Goal: Learn about a topic

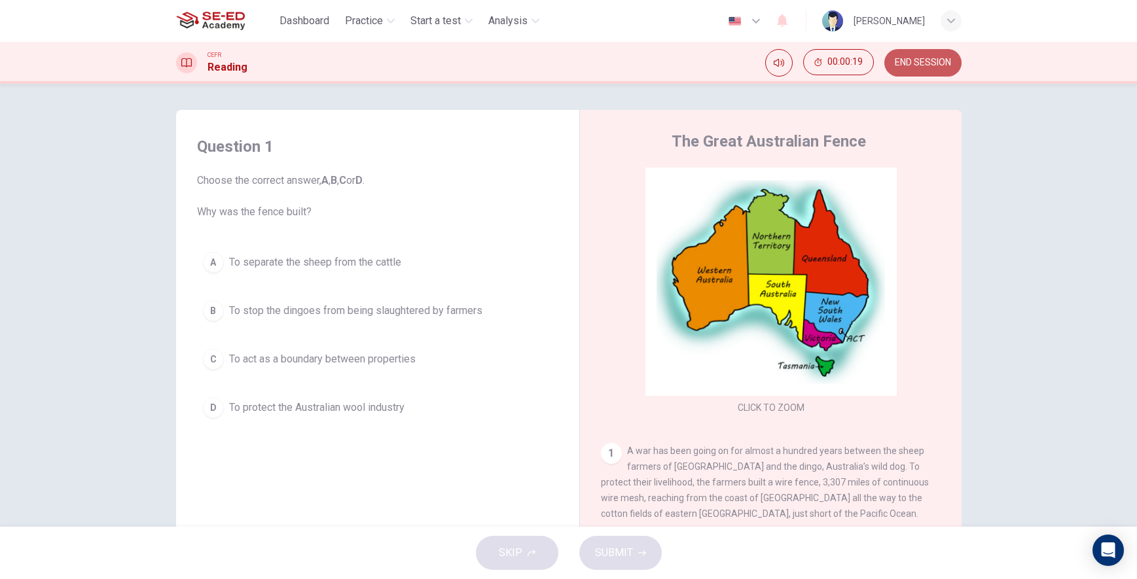
click at [914, 70] on button "END SESSION" at bounding box center [923, 63] width 77 height 28
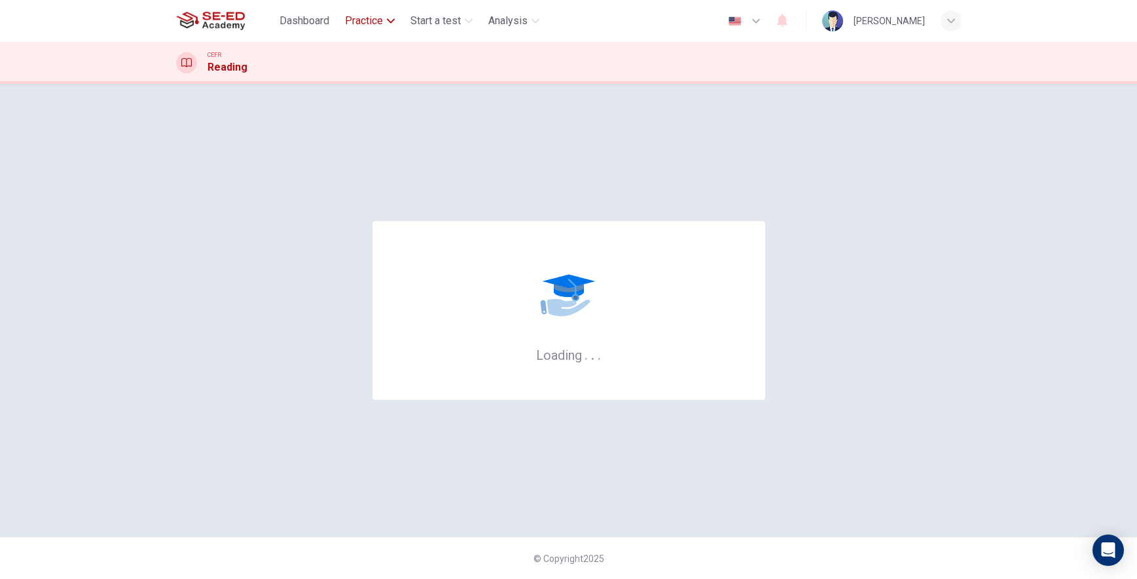
click at [367, 24] on span "Practice" at bounding box center [364, 21] width 38 height 16
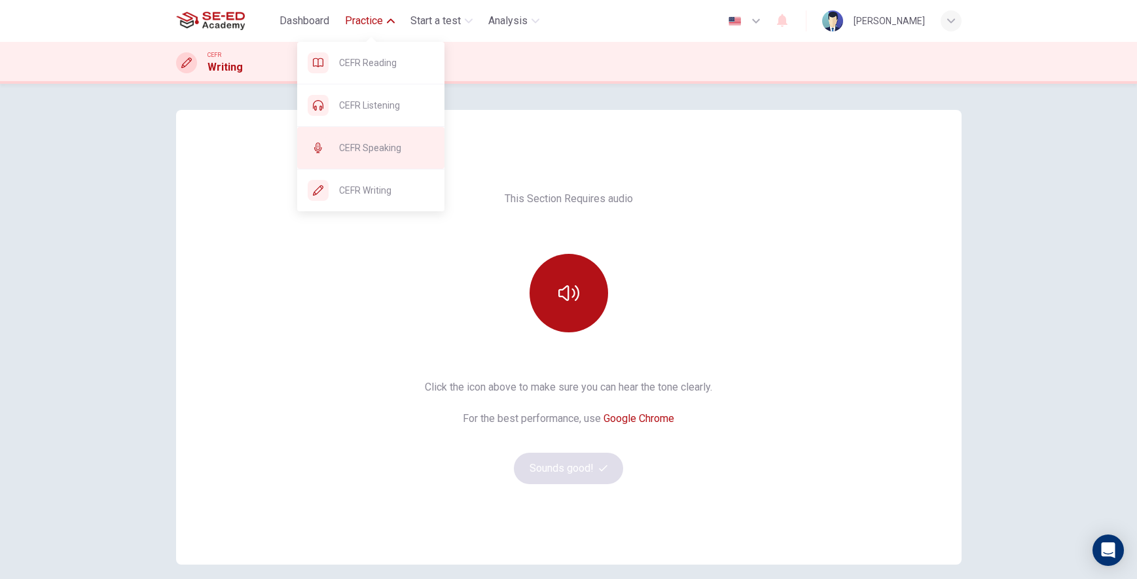
click at [382, 145] on span "CEFR Speaking" at bounding box center [386, 148] width 95 height 16
